Goal: Task Accomplishment & Management: Manage account settings

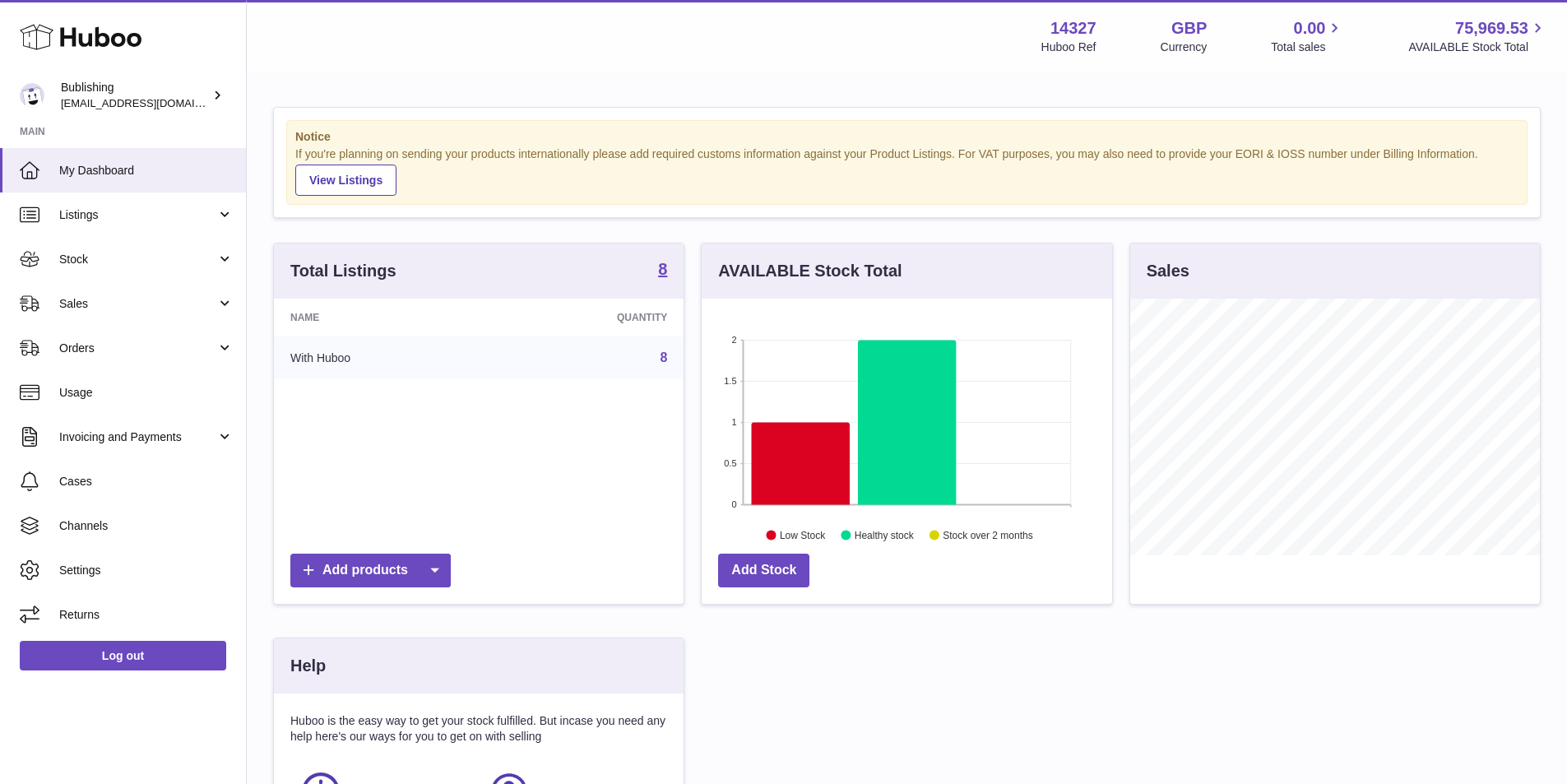
scroll to position [822121, 822363]
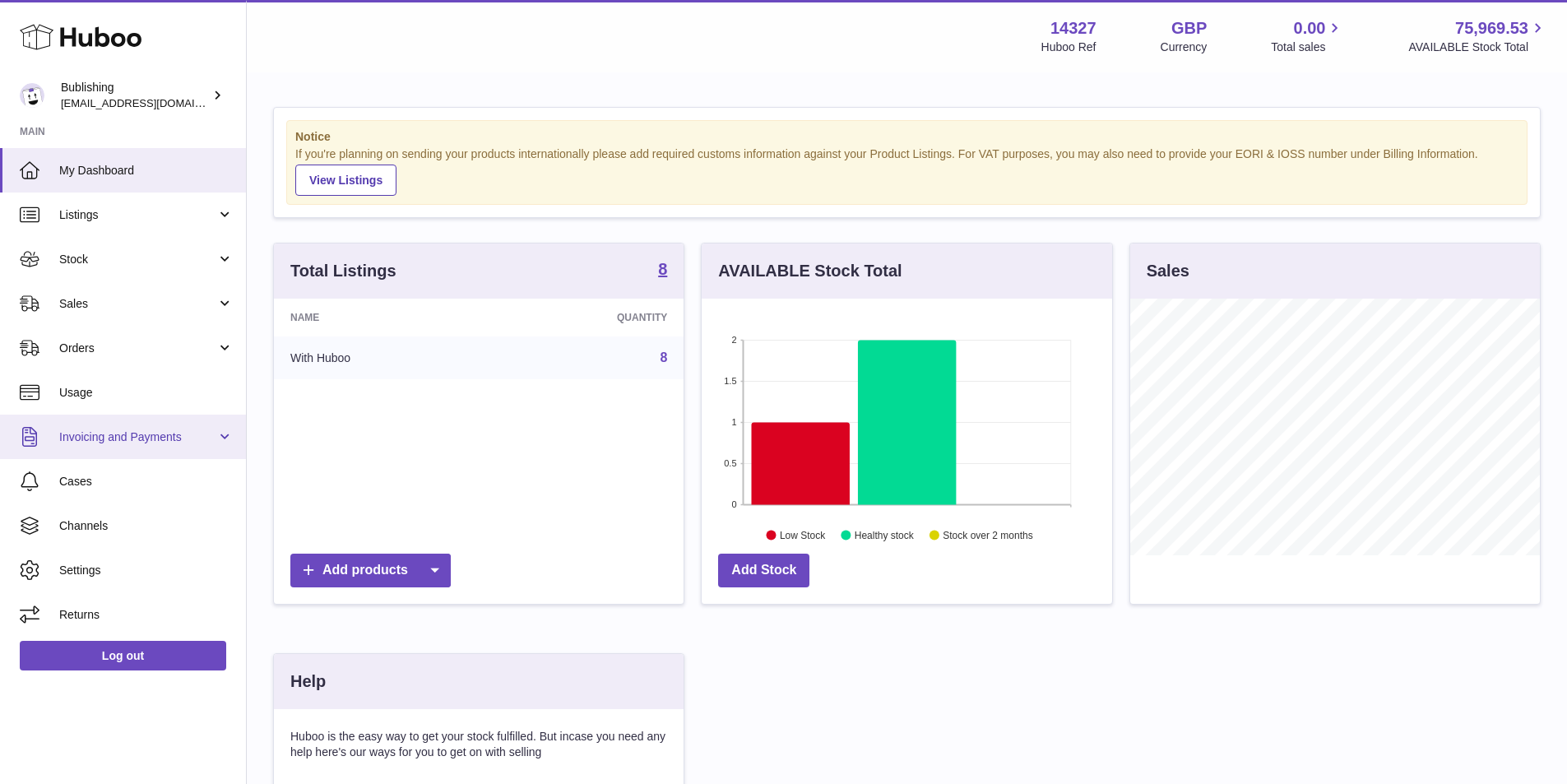
click at [215, 431] on span "Invoicing and Payments" at bounding box center [138, 437] width 157 height 16
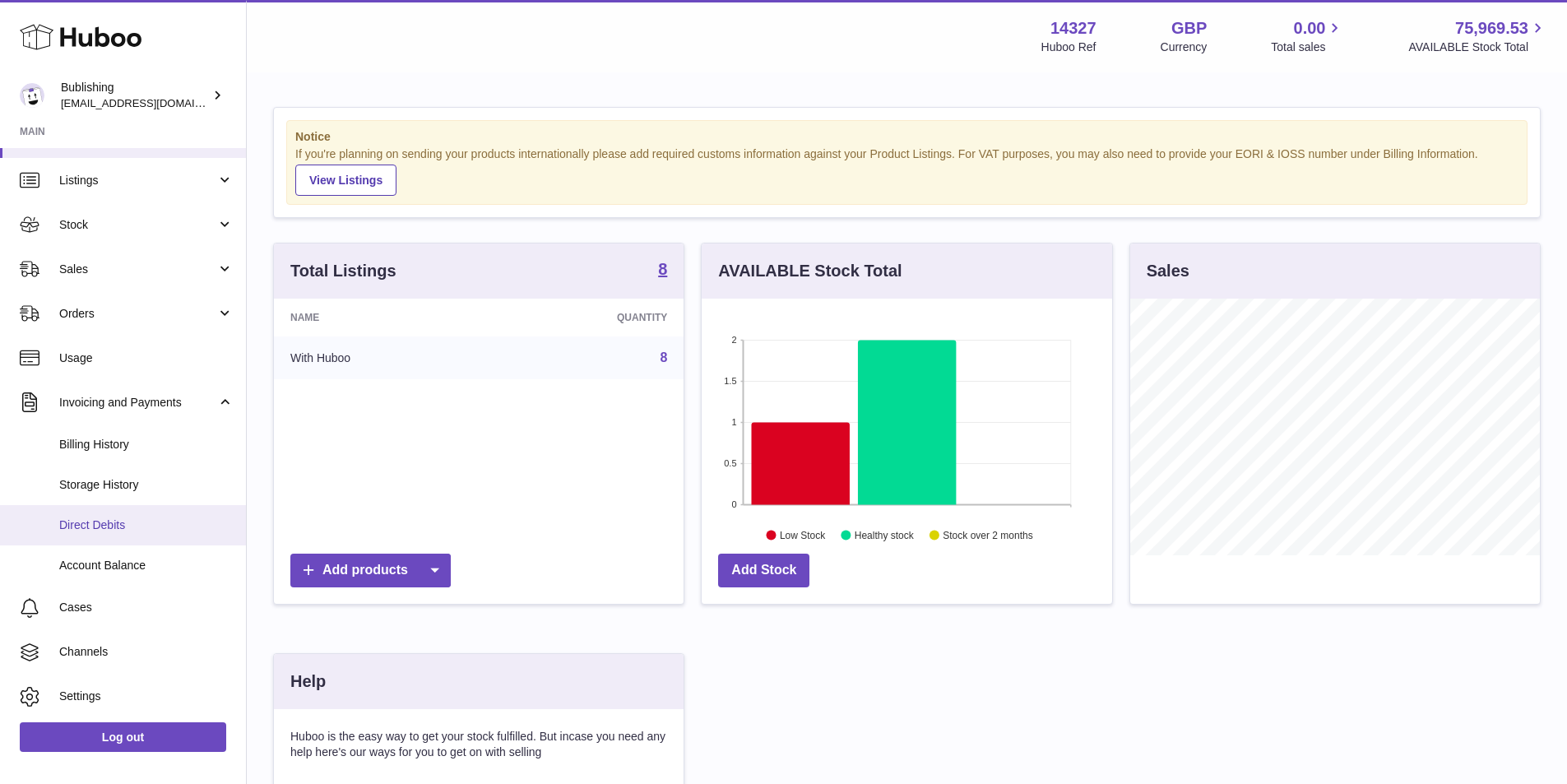
scroll to position [80, 0]
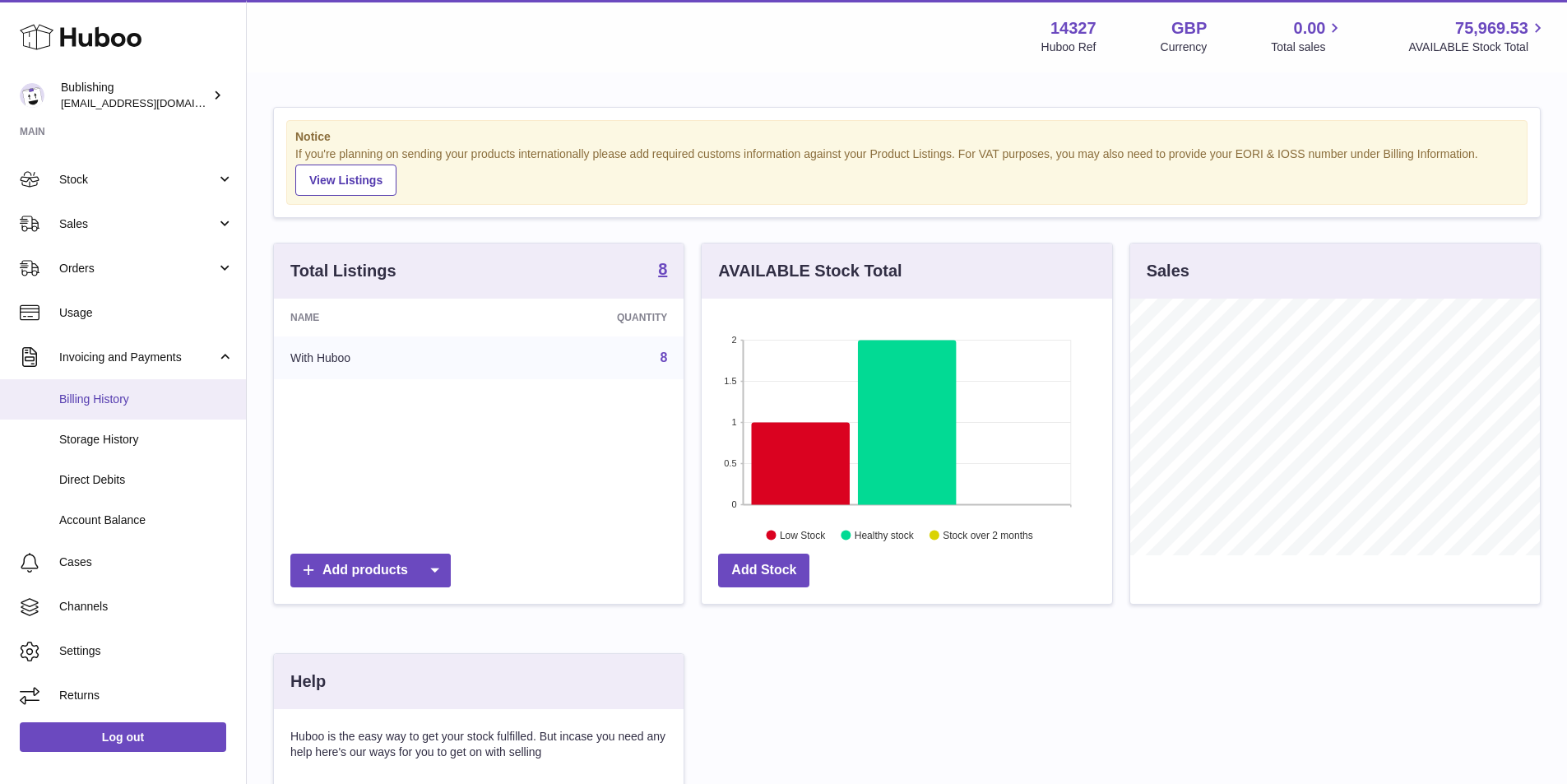
click at [115, 398] on span "Billing History" at bounding box center [146, 399] width 174 height 16
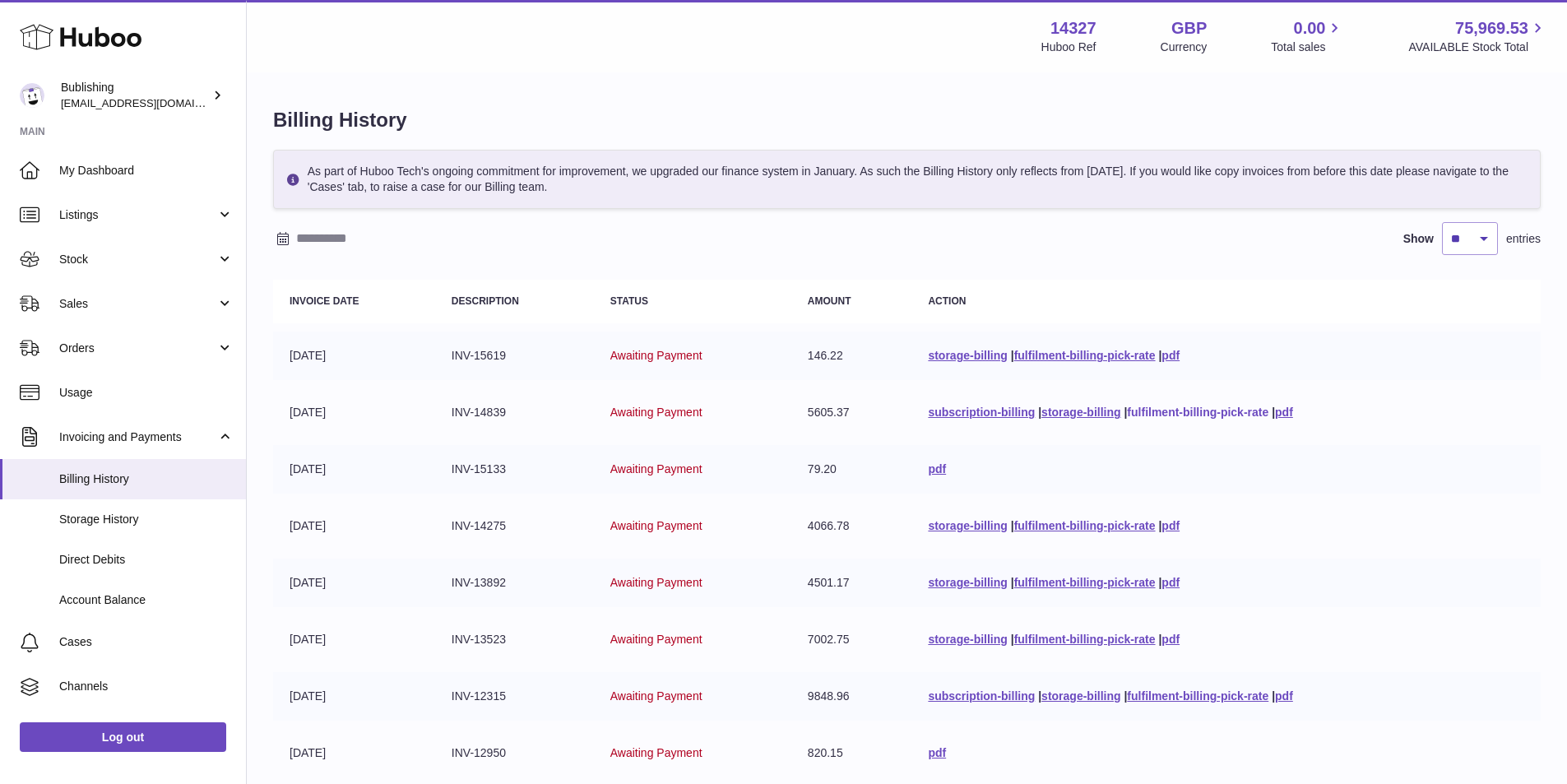
click at [1153, 417] on link "fulfilment-billing-pick-rate" at bounding box center [1197, 412] width 141 height 13
